Goal: Task Accomplishment & Management: Manage account settings

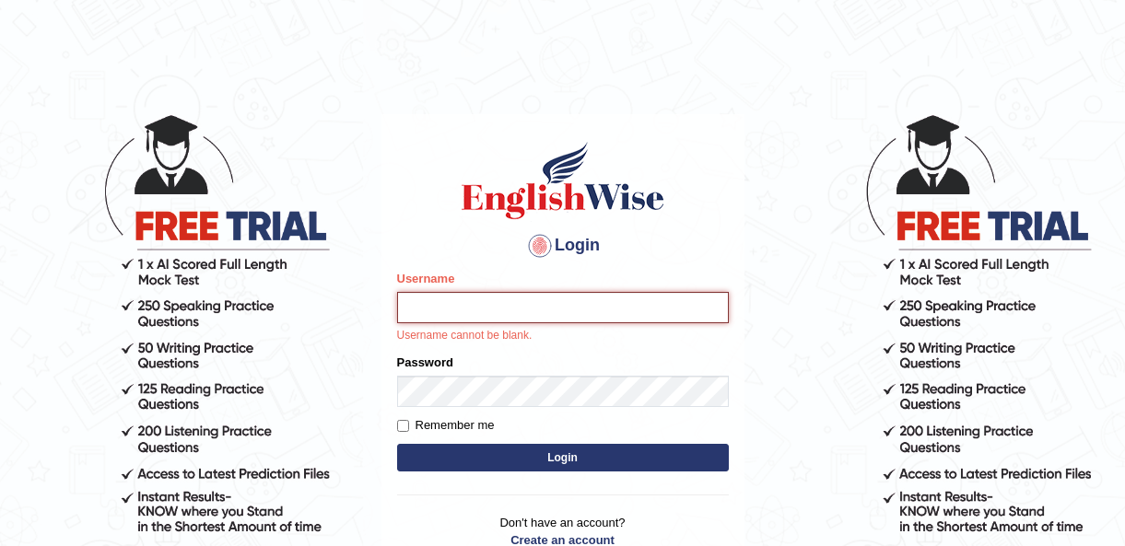
click at [511, 300] on input "Username" at bounding box center [563, 307] width 332 height 31
type input "Melanie2025"
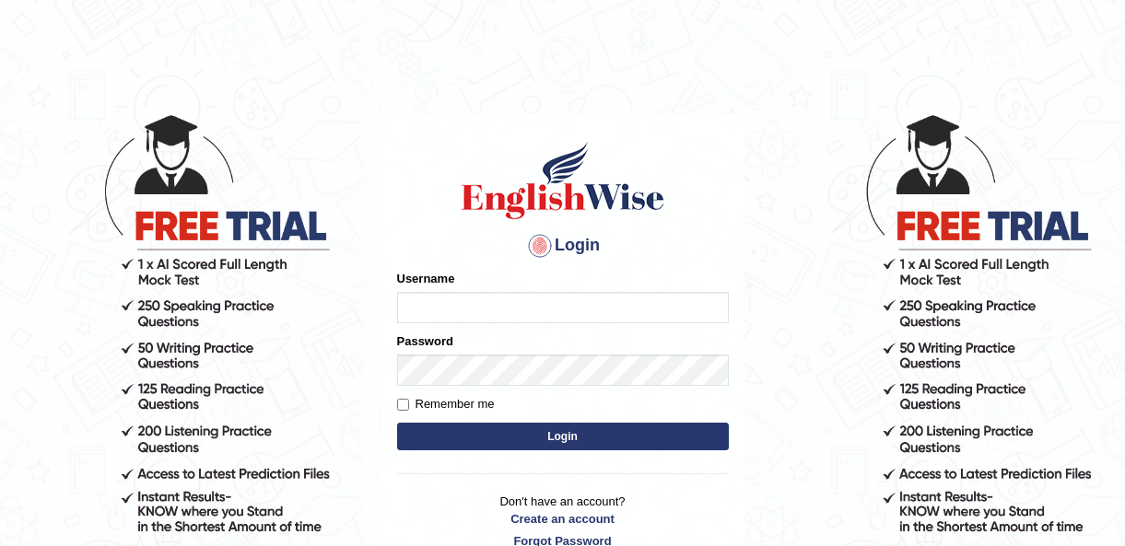
type input "ë"
type input "Melanie2025"
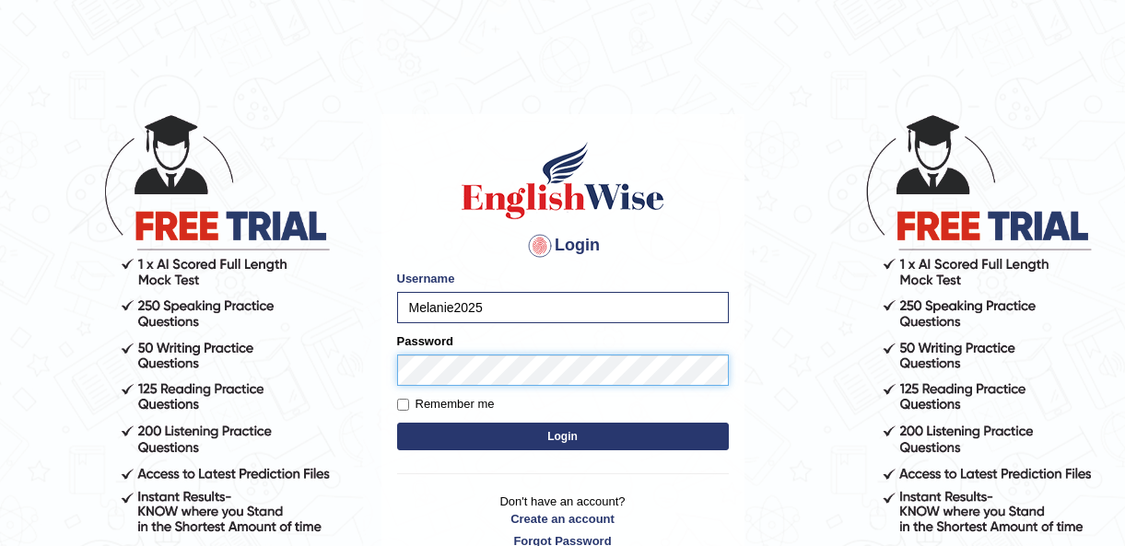
click at [397, 423] on button "Login" at bounding box center [563, 437] width 332 height 28
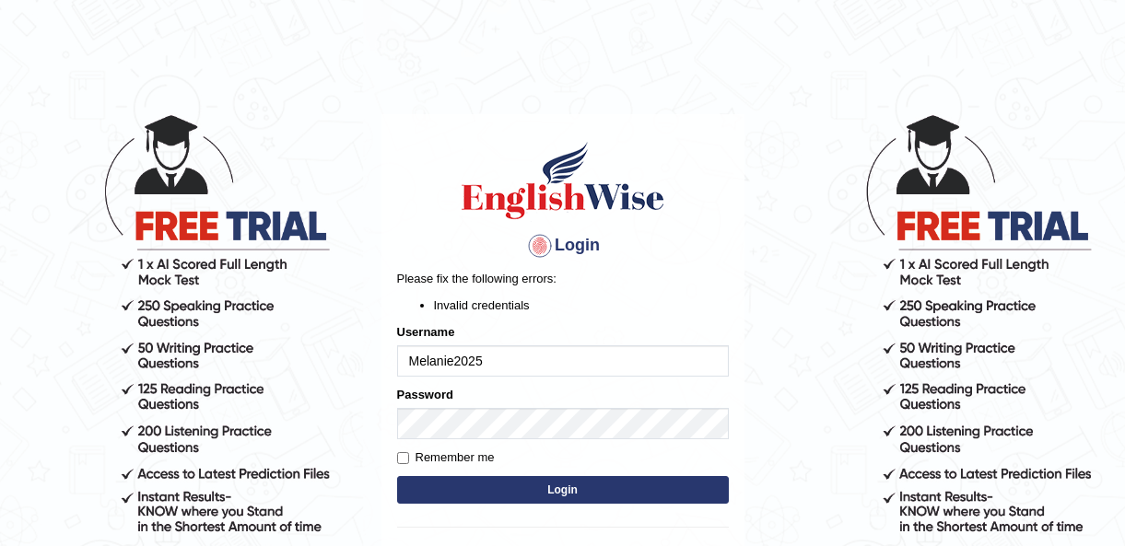
type input "Melanie2025"
